Goal: Transaction & Acquisition: Book appointment/travel/reservation

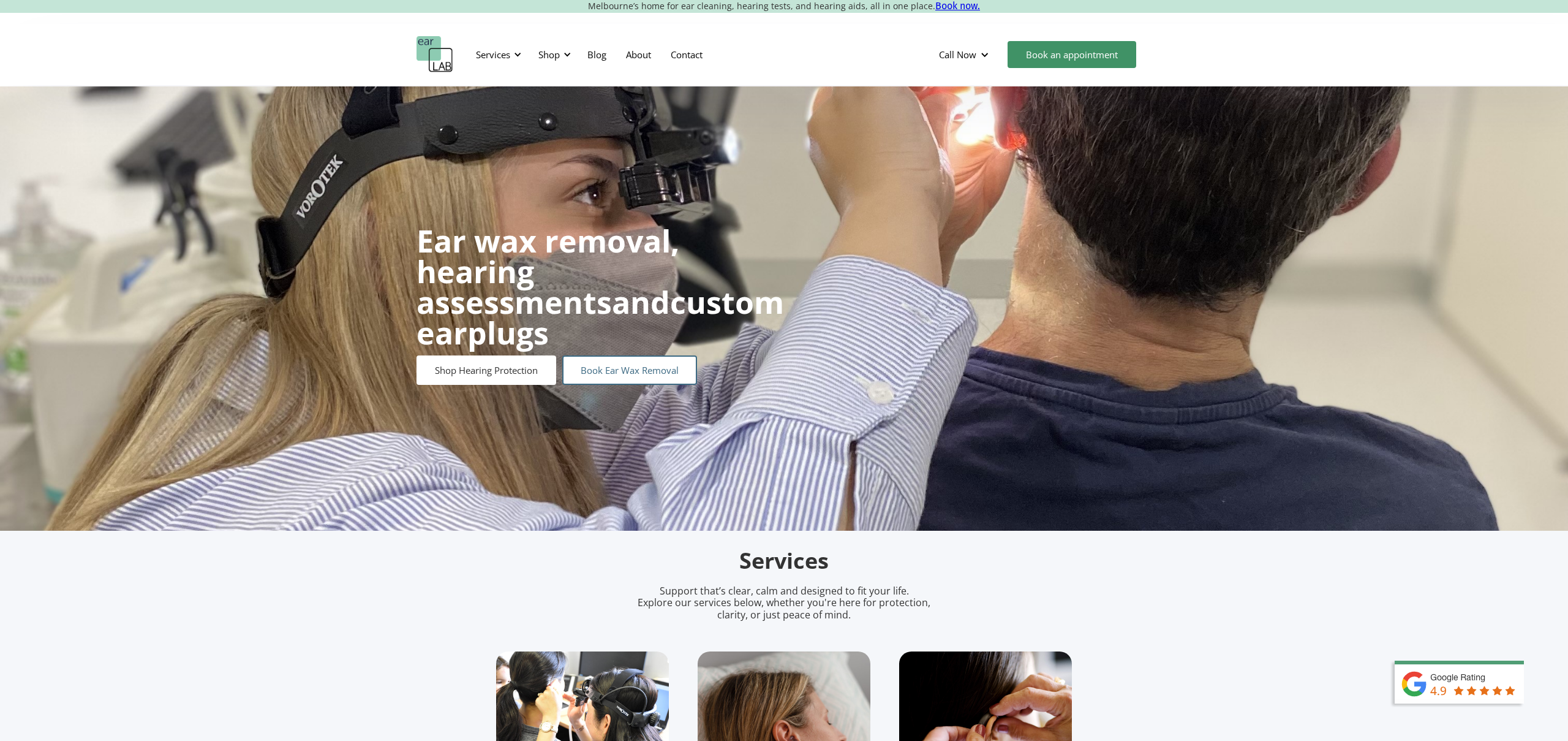
click at [632, 355] on link "Book Ear Wax Removal" at bounding box center [629, 370] width 135 height 29
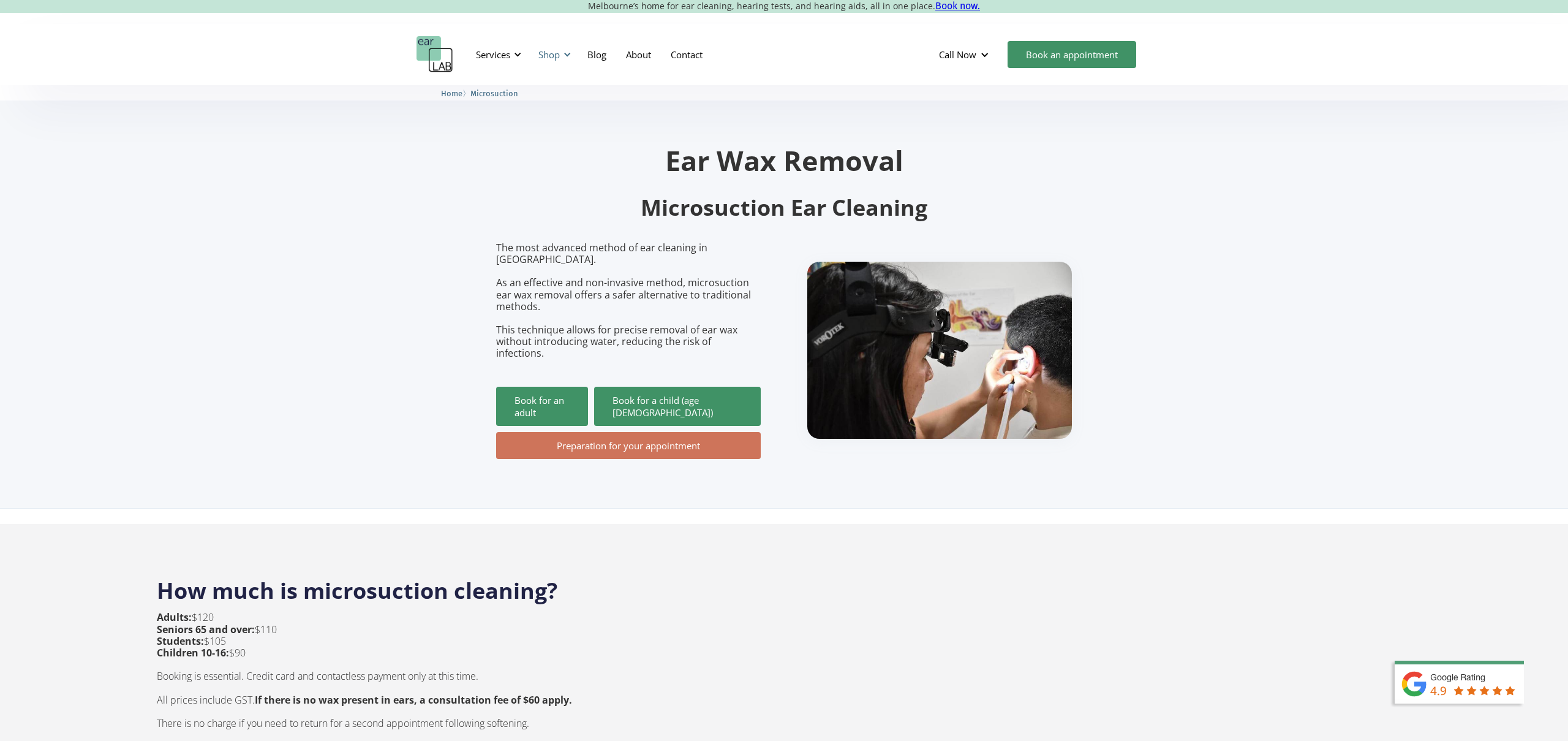
click at [566, 52] on div at bounding box center [567, 55] width 9 height 9
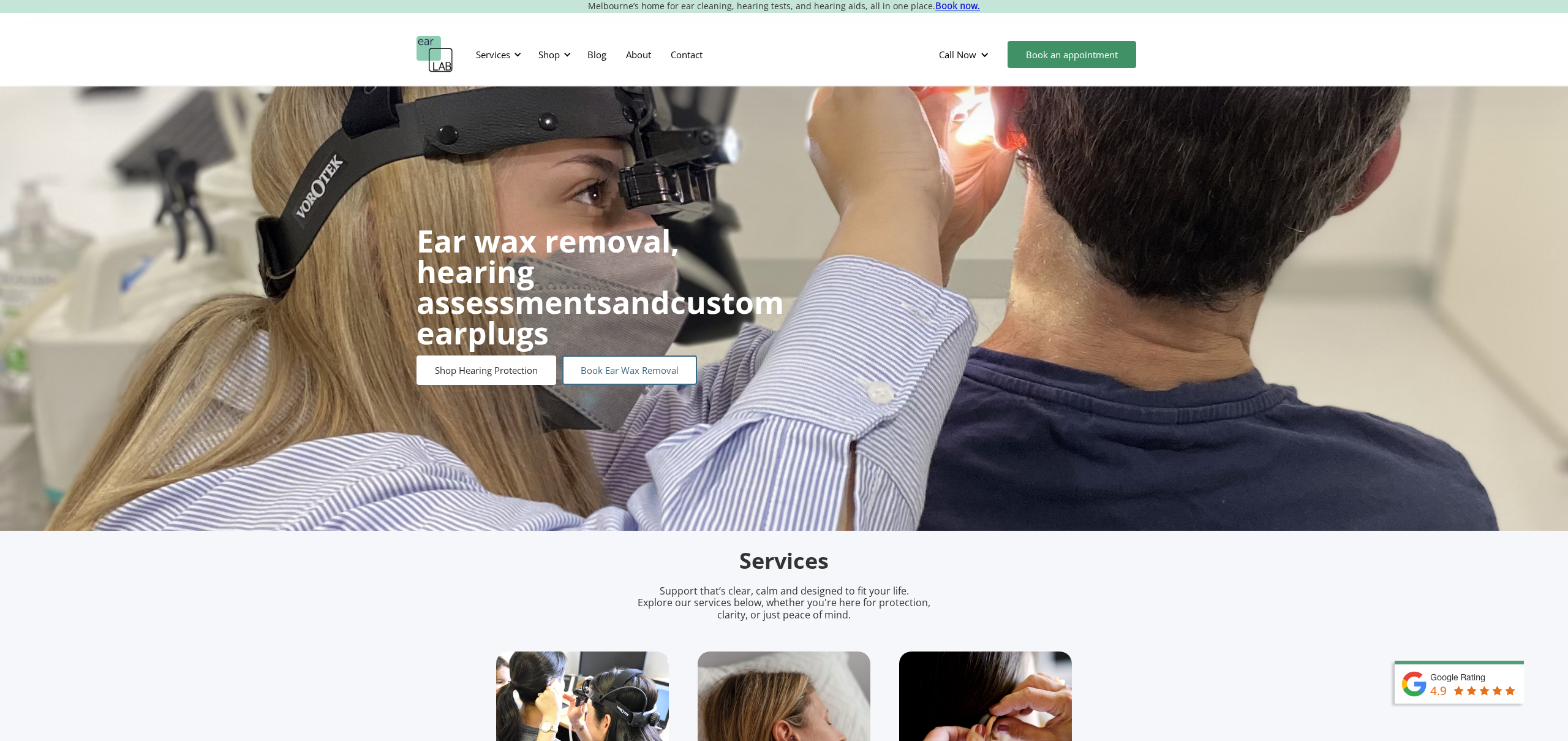
click at [662, 355] on link "Book Ear Wax Removal" at bounding box center [629, 370] width 135 height 29
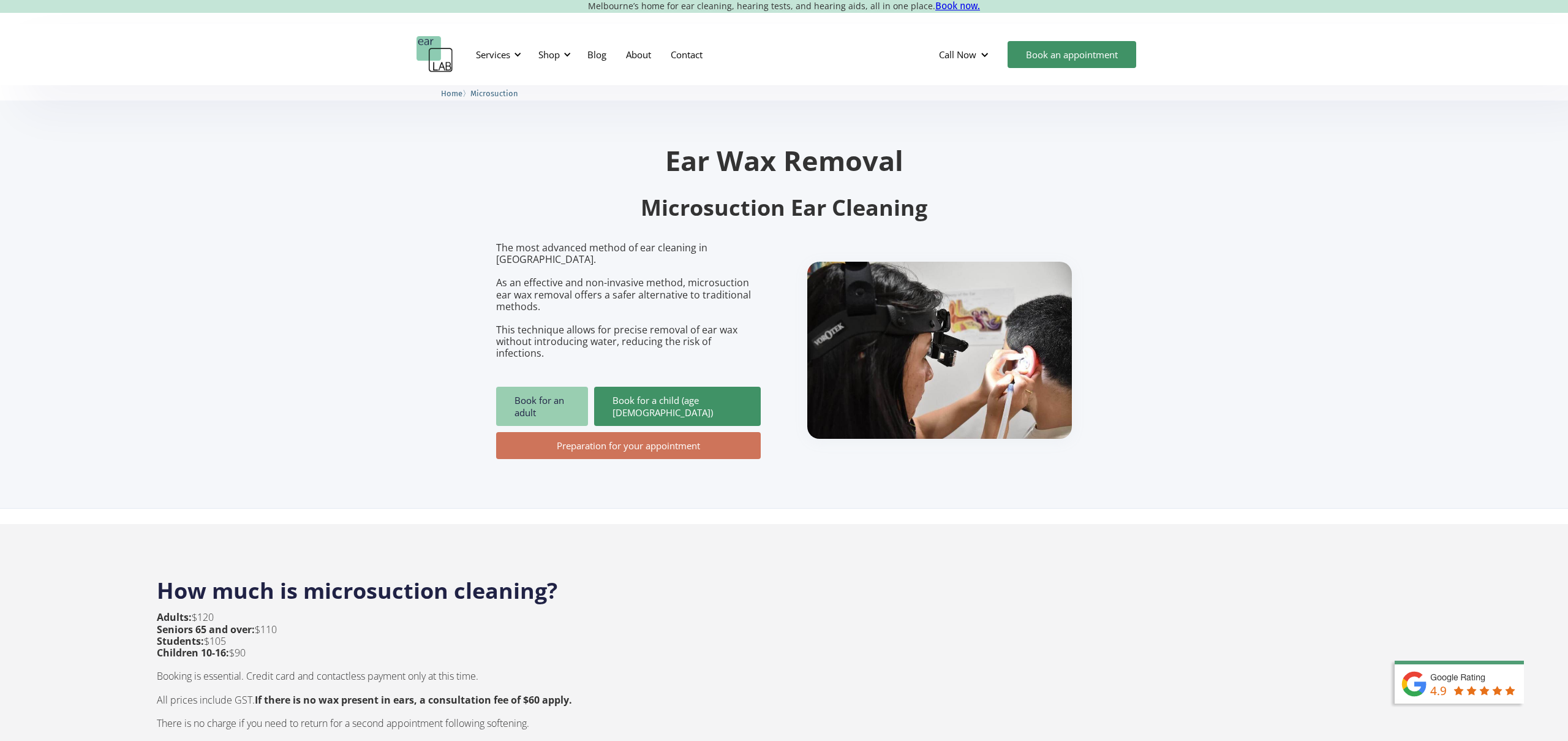
click at [557, 386] on link "Book for an adult" at bounding box center [542, 406] width 92 height 39
click at [665, 432] on link "Preparation for your appointment" at bounding box center [628, 446] width 265 height 27
